Goal: Task Accomplishment & Management: Manage account settings

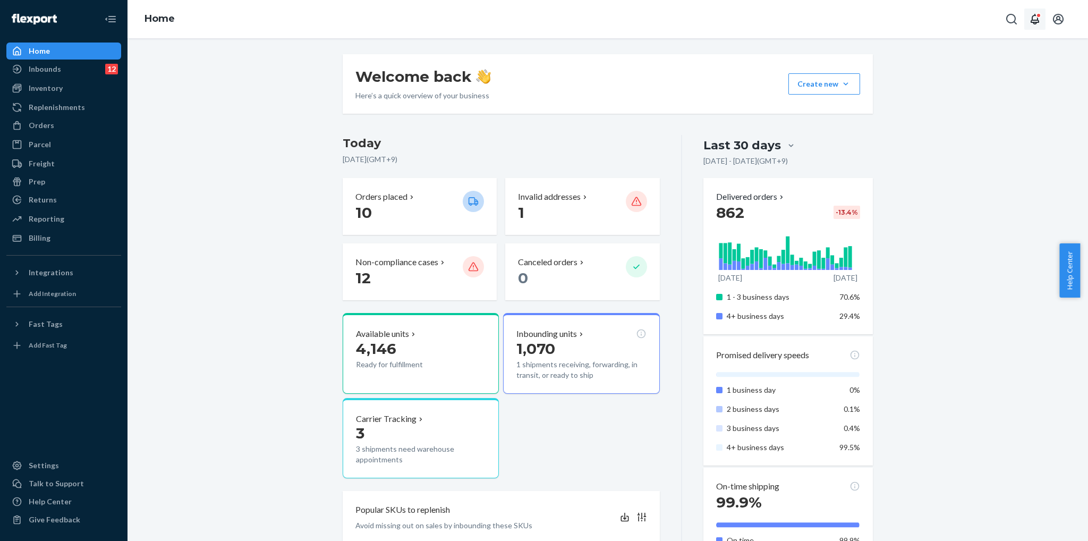
click at [1035, 19] on icon "Open notifications" at bounding box center [1034, 19] width 13 height 13
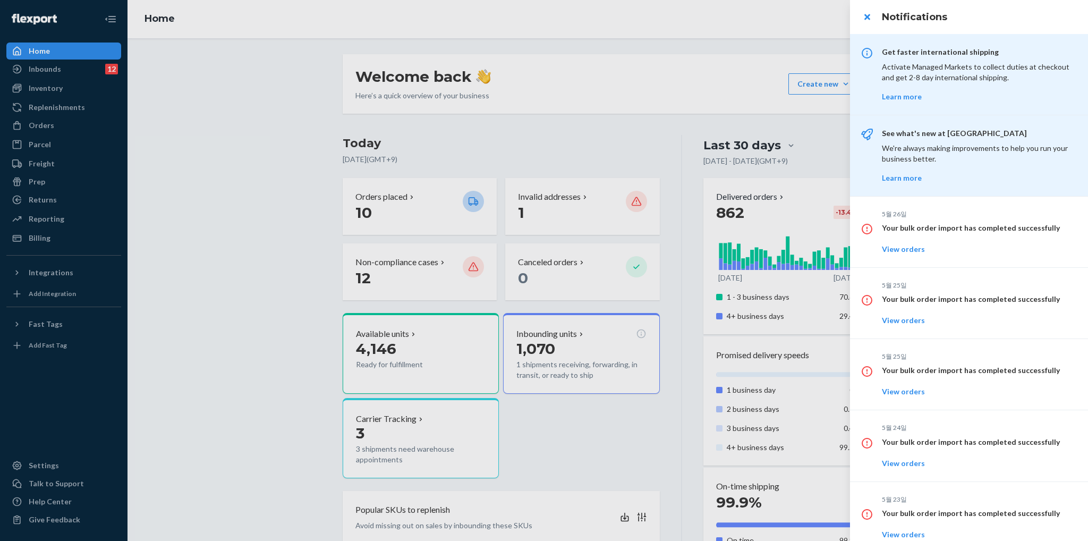
click at [48, 413] on div at bounding box center [544, 270] width 1088 height 541
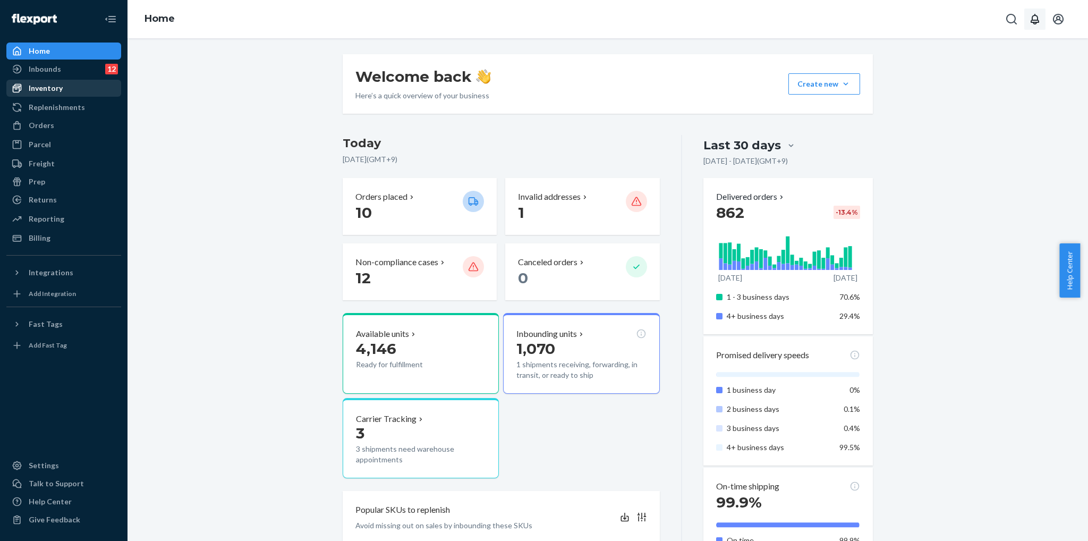
click at [98, 83] on div "Inventory" at bounding box center [63, 88] width 113 height 15
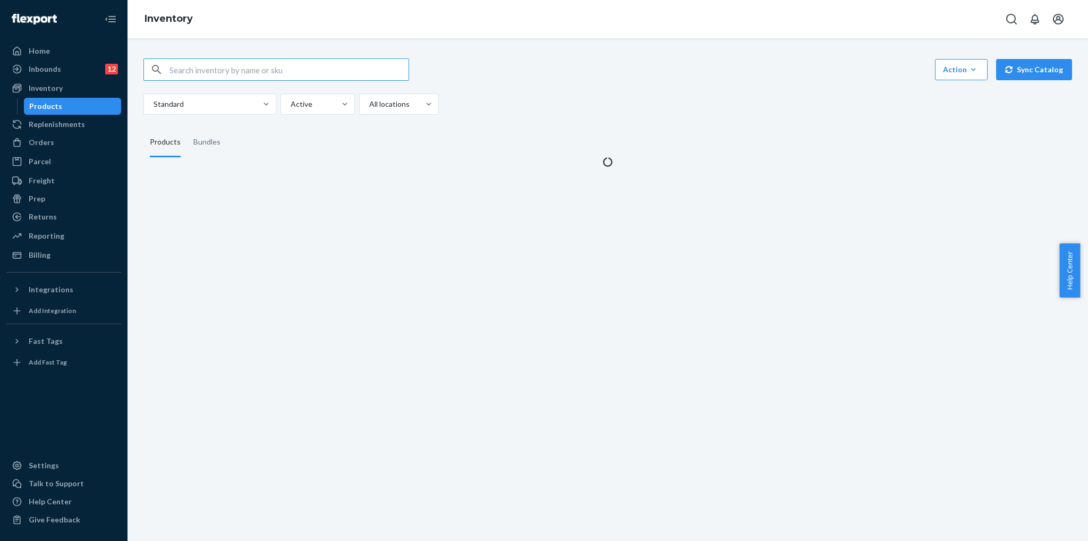
click at [278, 72] on input "text" at bounding box center [288, 69] width 239 height 21
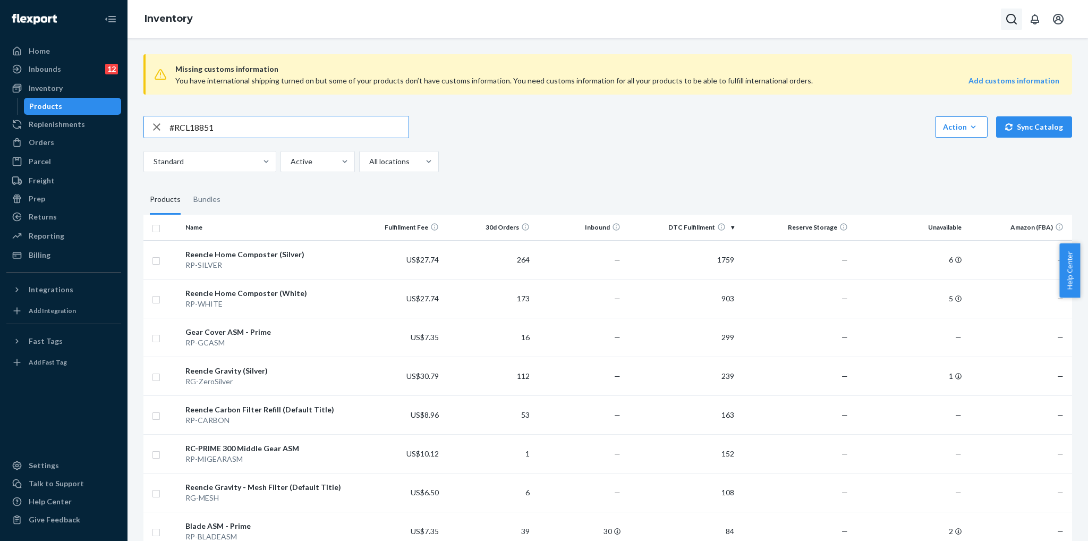
type input "#RCL18851"
click at [1007, 22] on icon "Open Search Box" at bounding box center [1011, 19] width 11 height 11
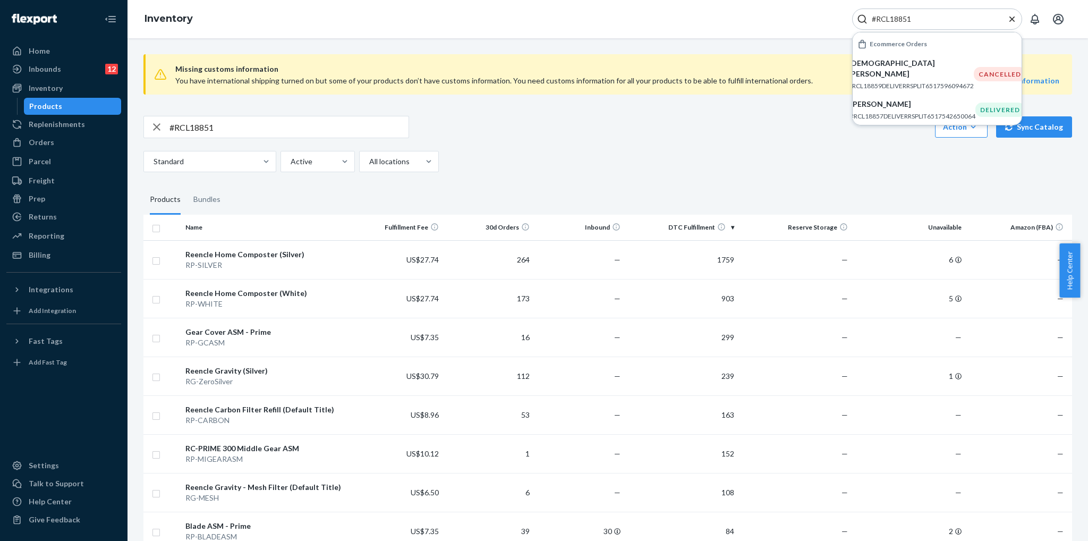
click at [934, 11] on div "#RCL18851" at bounding box center [937, 18] width 170 height 21
drag, startPoint x: 928, startPoint y: 23, endPoint x: 726, endPoint y: 12, distance: 202.1
click at [733, 13] on div "Inventory #RCL18851 Ecommerce Orders Kristen Doyle #RCL18859DELIVERRSPLIT651759…" at bounding box center [607, 19] width 960 height 38
paste input "8644"
type input "#RCL8644"
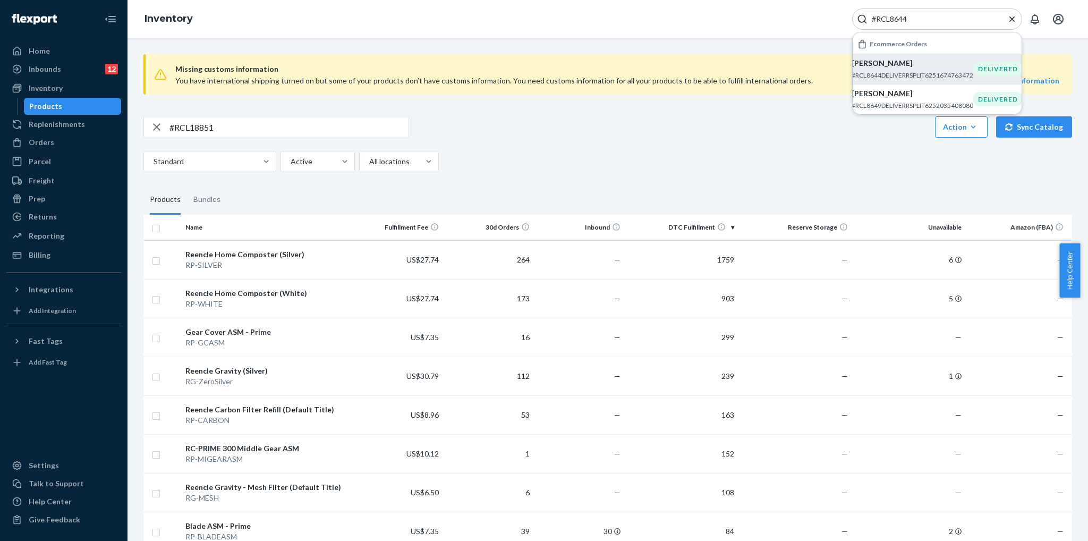
click at [911, 78] on p "#RCL8644DELIVERRSPLIT6251674763472" at bounding box center [912, 75] width 122 height 9
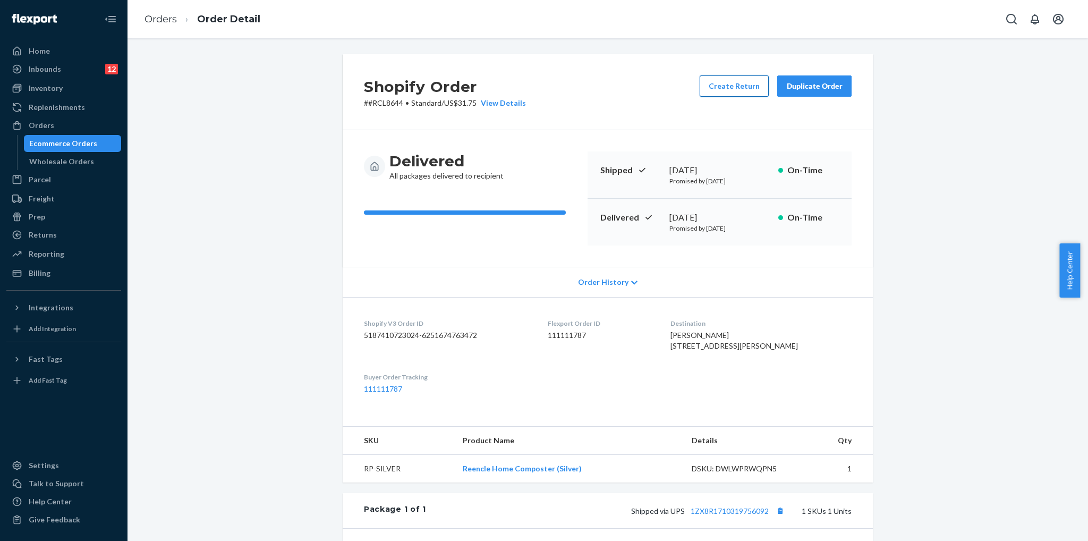
click at [713, 88] on button "Create Return" at bounding box center [733, 85] width 69 height 21
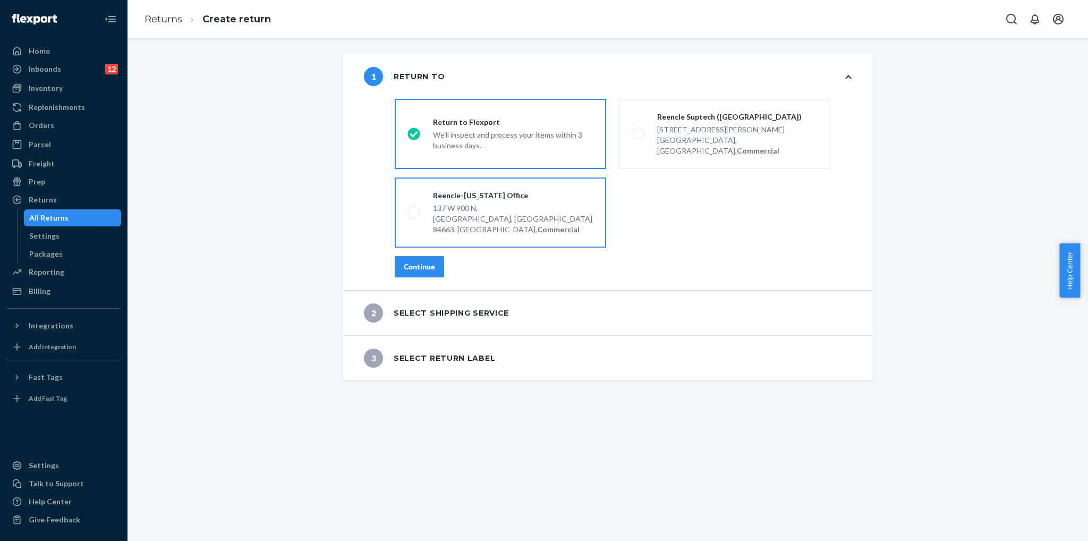
click at [476, 203] on div "137 W 900 N," at bounding box center [513, 208] width 160 height 11
click at [414, 209] on input "Reencle-Utah Office 137 W 900 N, Springville, UT 84663, US, Commercial" at bounding box center [410, 212] width 7 height 7
radio input "true"
click at [424, 261] on div "Continue" at bounding box center [419, 266] width 31 height 11
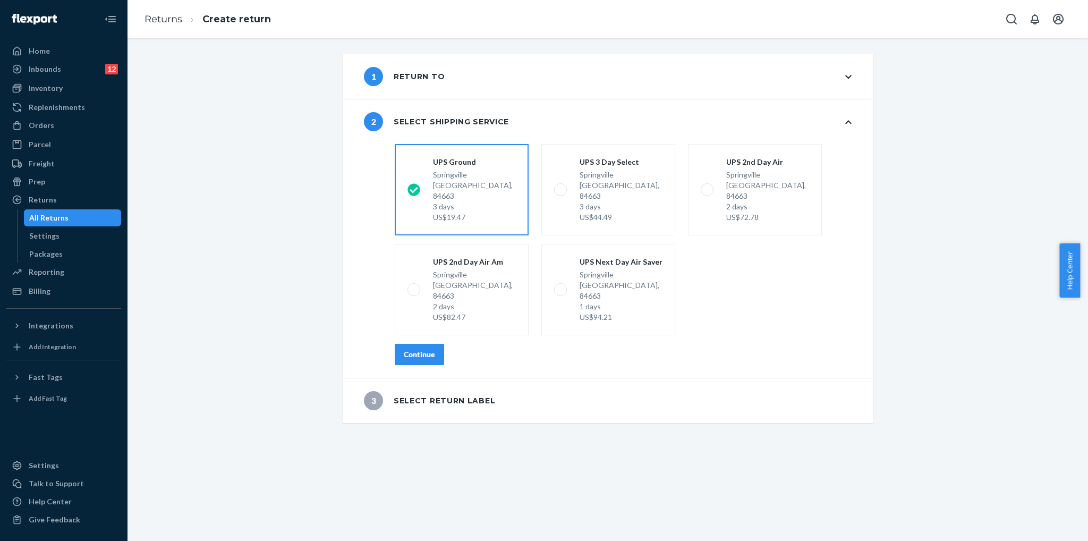
click at [425, 349] on div "Continue" at bounding box center [419, 354] width 31 height 11
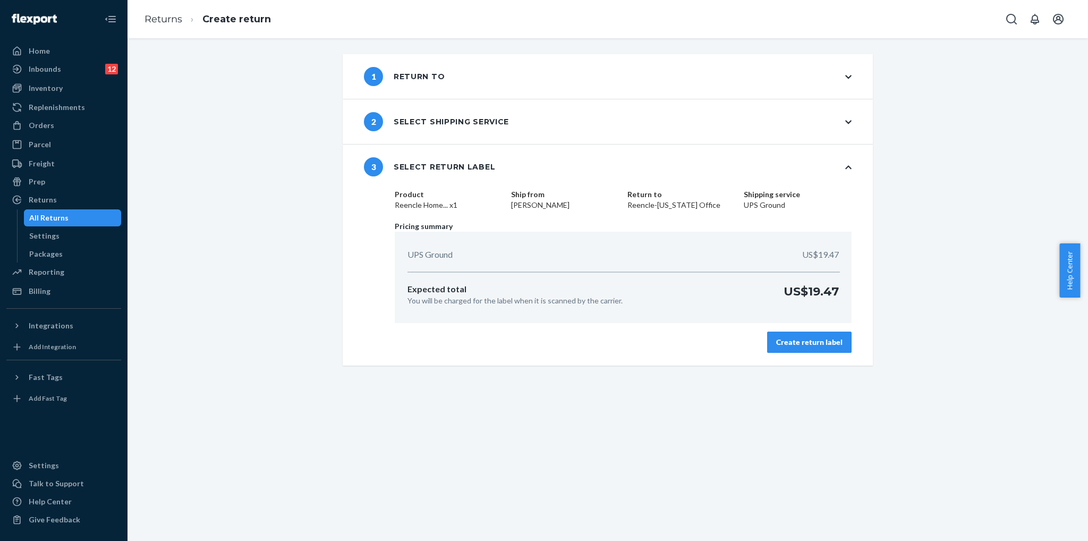
click at [793, 343] on div "Create return label" at bounding box center [809, 342] width 66 height 11
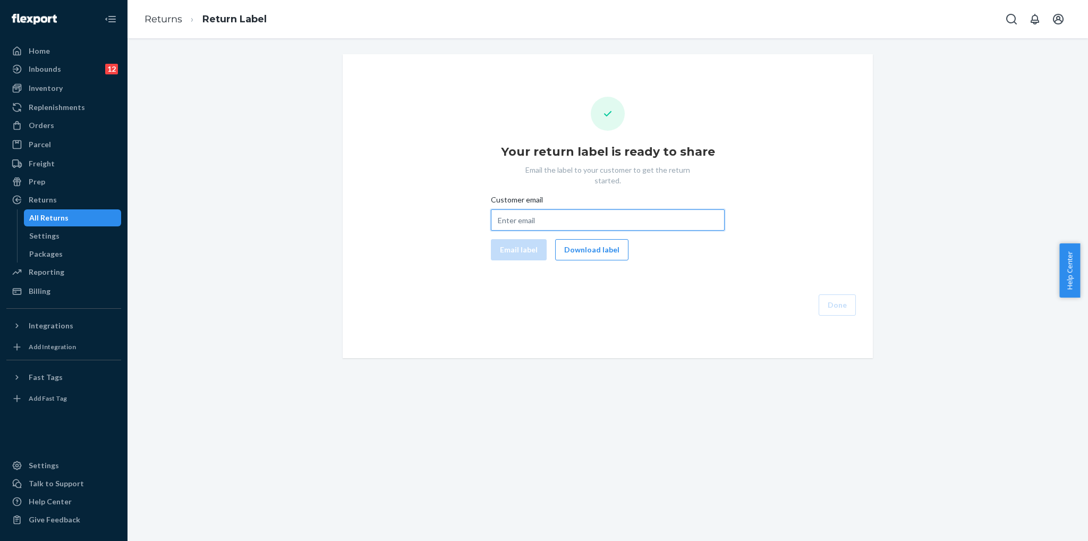
click at [590, 211] on input "Customer email" at bounding box center [608, 219] width 234 height 21
click at [563, 212] on input "Customer email" at bounding box center [608, 219] width 234 height 21
paste input "thepilatesartist@gmail.com"
type input "thepilatesartist@gmail.com"
click at [530, 241] on button "Email label" at bounding box center [519, 249] width 56 height 21
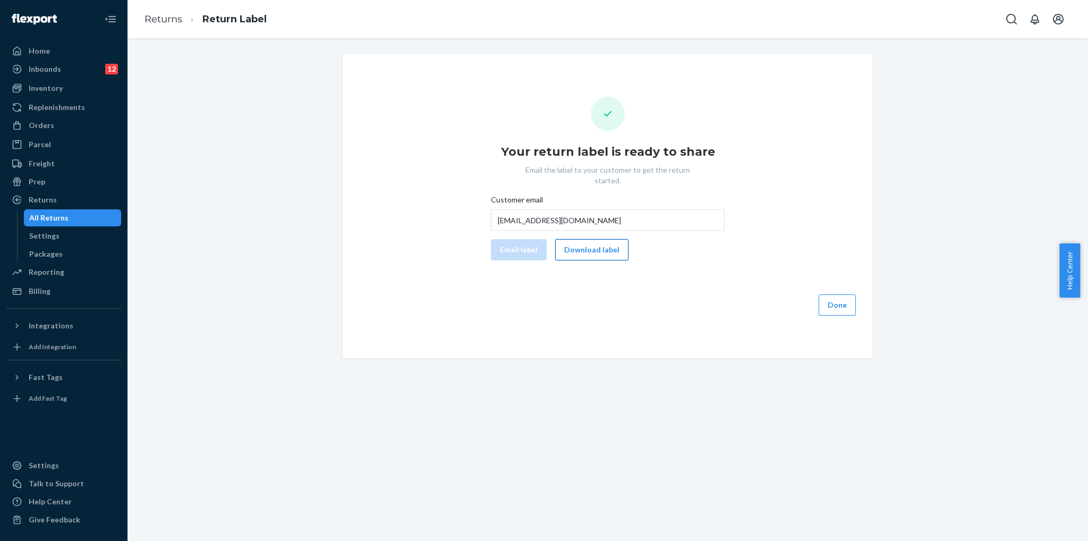
click at [605, 239] on button "Download label" at bounding box center [591, 249] width 73 height 21
